Goal: Task Accomplishment & Management: Complete application form

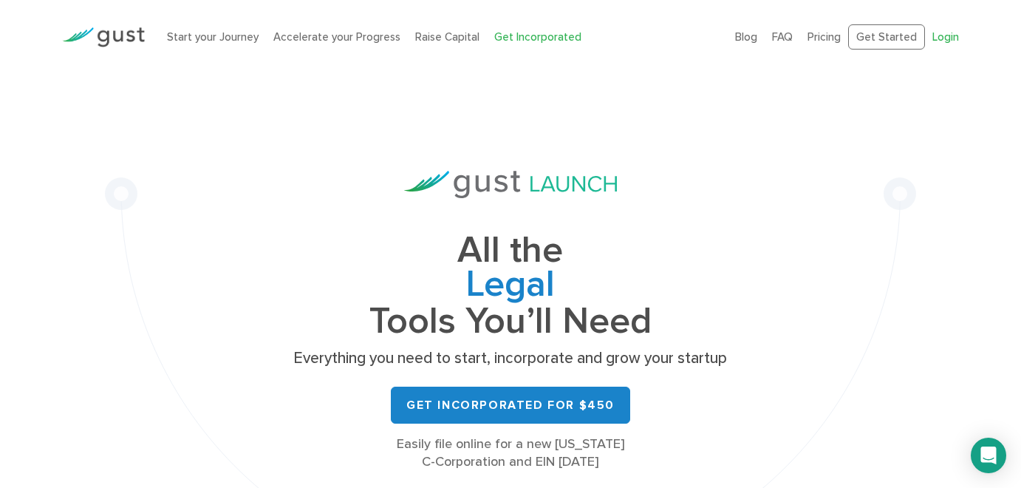
click at [944, 38] on link "Login" at bounding box center [946, 36] width 27 height 13
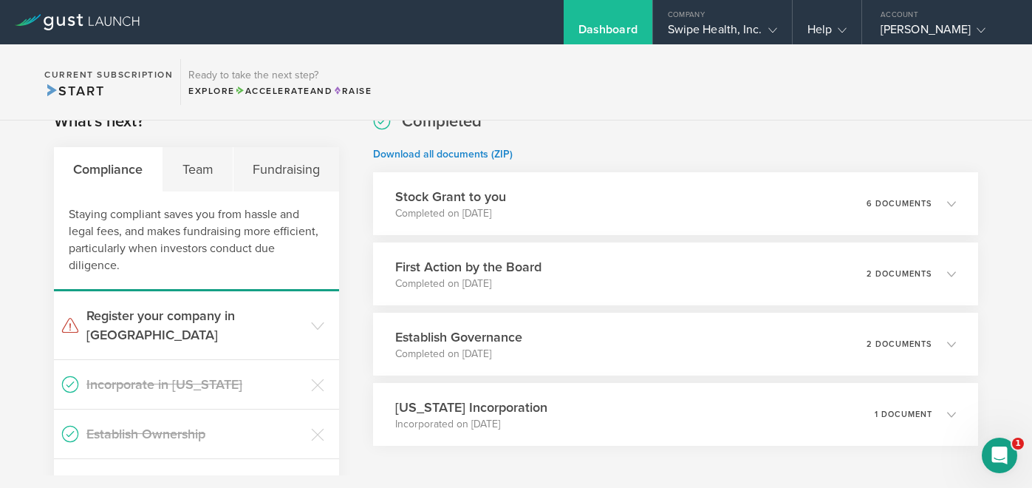
scroll to position [302, 0]
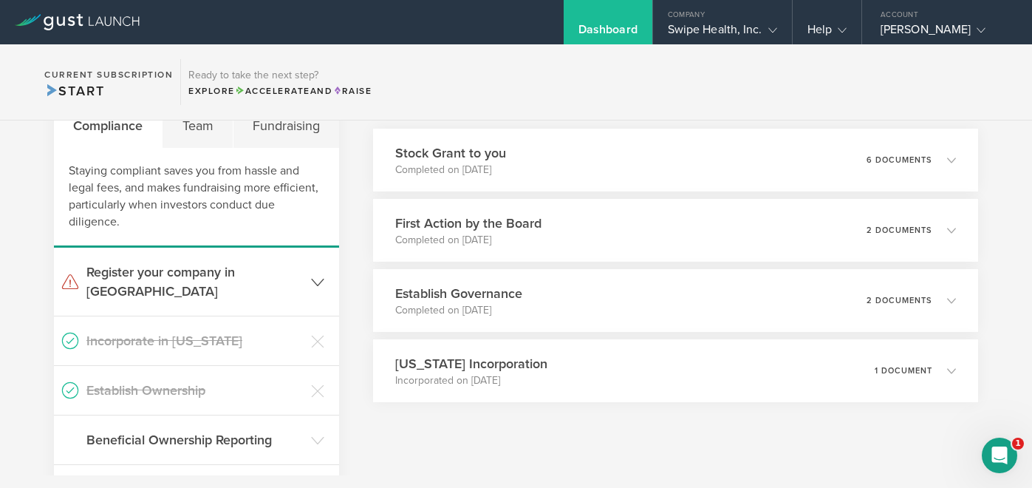
click at [299, 265] on h3 "Register your company in [GEOGRAPHIC_DATA]" at bounding box center [194, 281] width 217 height 38
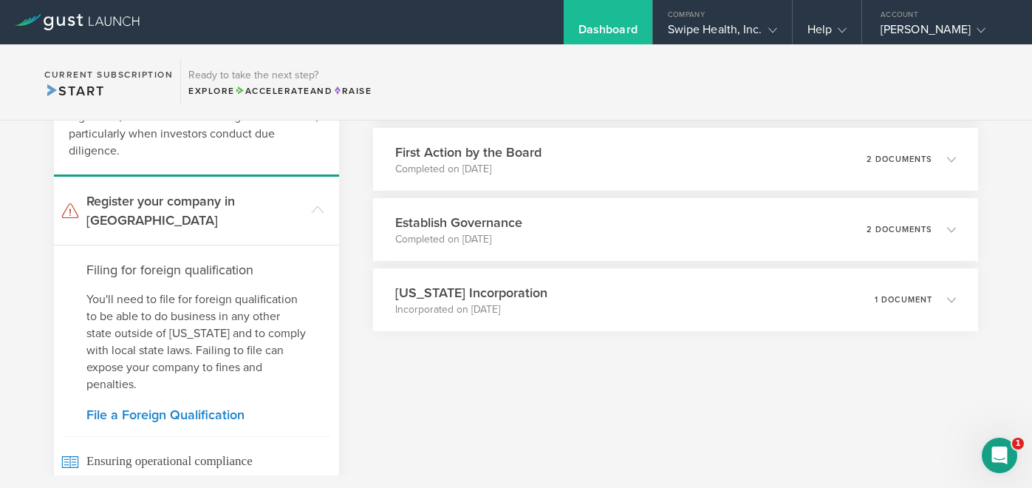
scroll to position [419, 0]
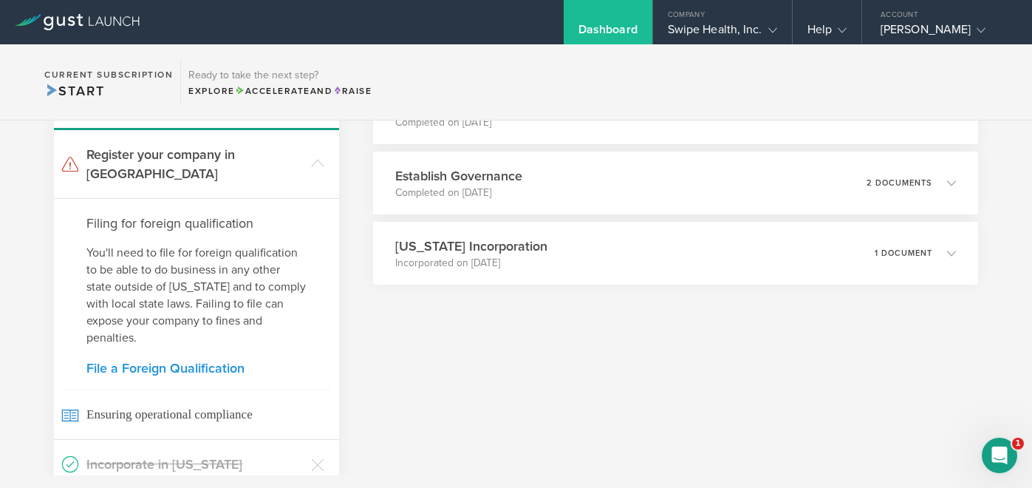
click at [200, 361] on link "File a Foreign Qualification" at bounding box center [196, 367] width 220 height 13
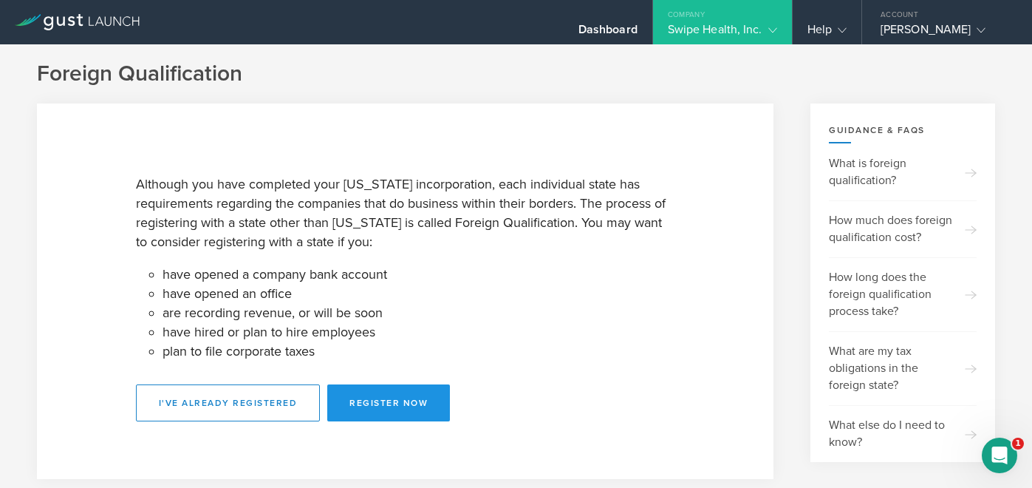
click at [353, 401] on button "Register Now" at bounding box center [388, 402] width 123 height 37
select select "[GEOGRAPHIC_DATA]"
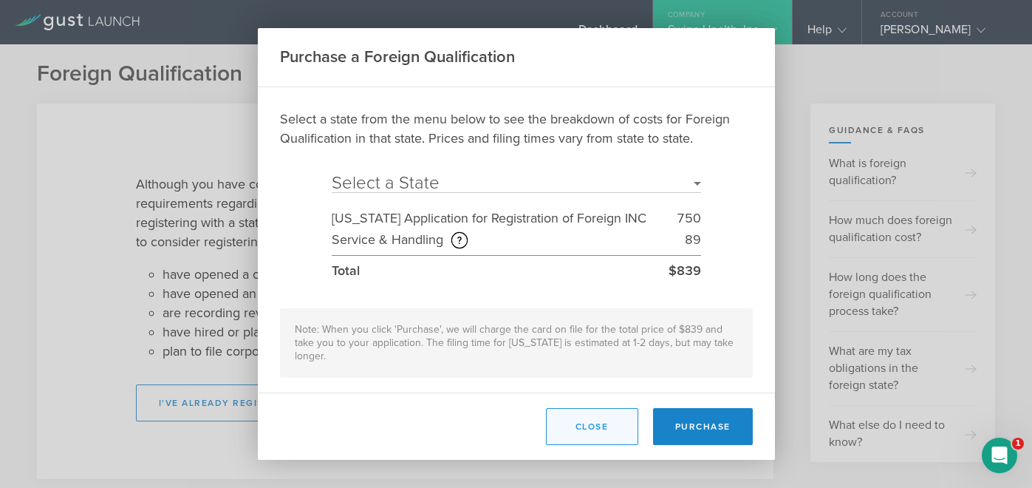
click at [630, 418] on button "Close" at bounding box center [592, 426] width 92 height 37
